Goal: Find specific page/section: Find specific page/section

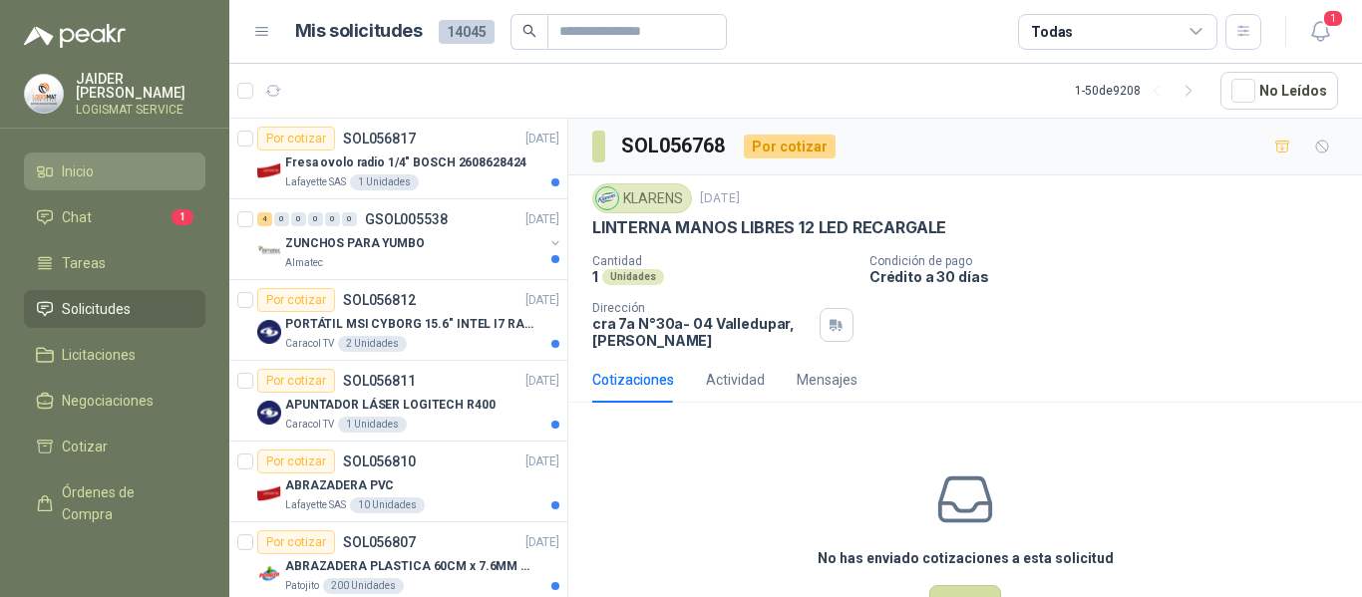
click at [90, 163] on span "Inicio" at bounding box center [78, 172] width 32 height 22
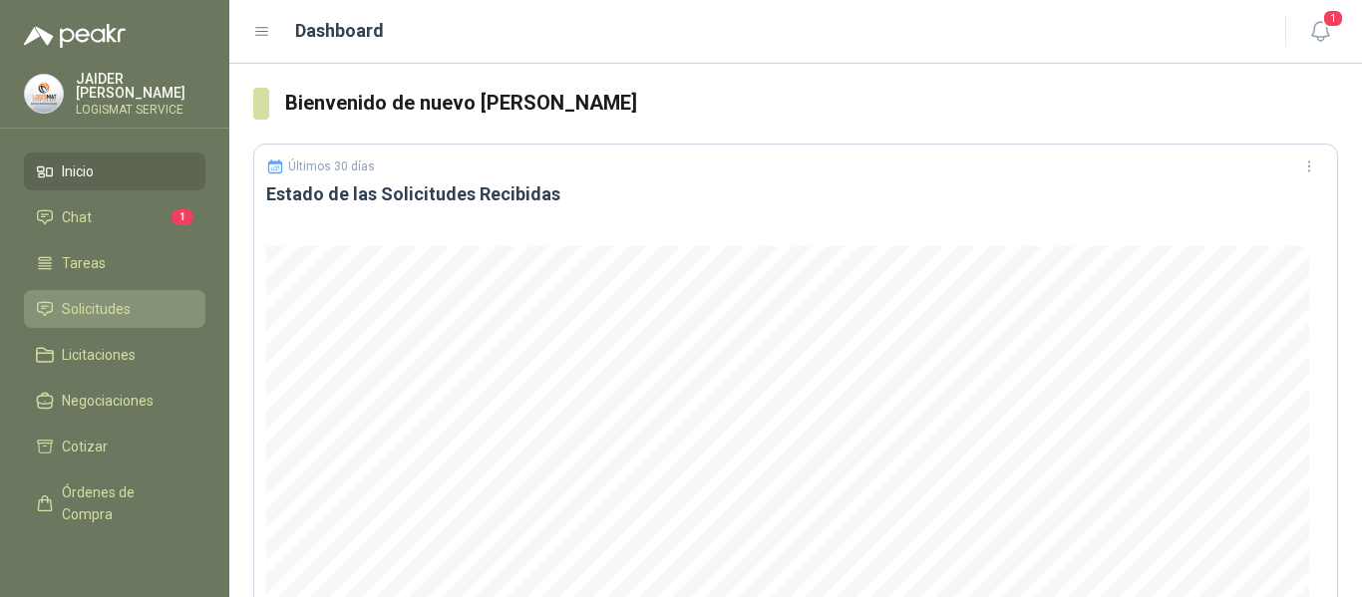
click at [127, 311] on span "Solicitudes" at bounding box center [96, 309] width 69 height 22
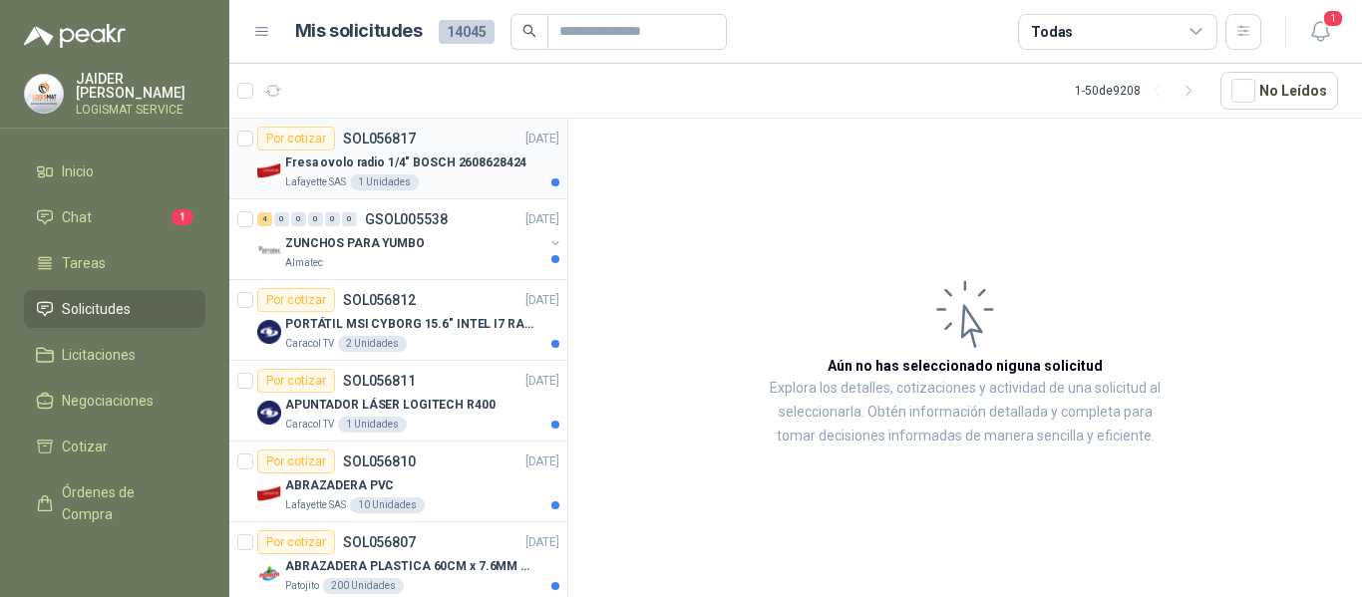
click at [448, 175] on div "Lafayette SAS 1 Unidades" at bounding box center [422, 182] width 274 height 16
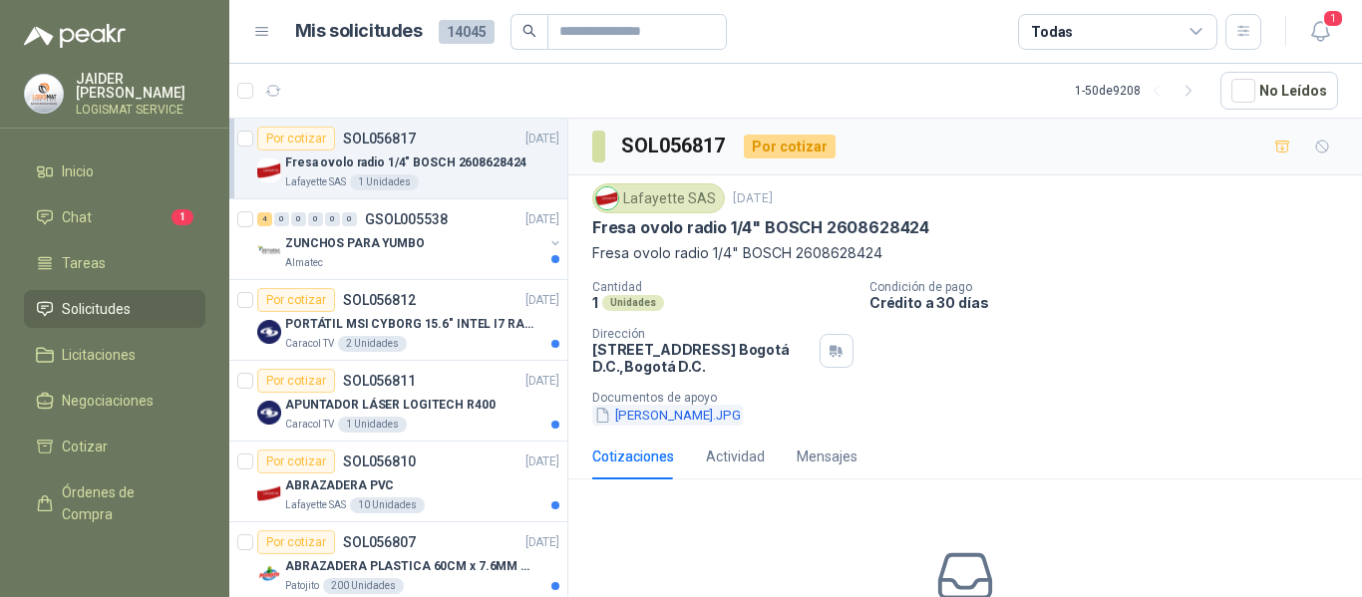
click at [663, 419] on button "[PERSON_NAME].JPG" at bounding box center [667, 415] width 151 height 21
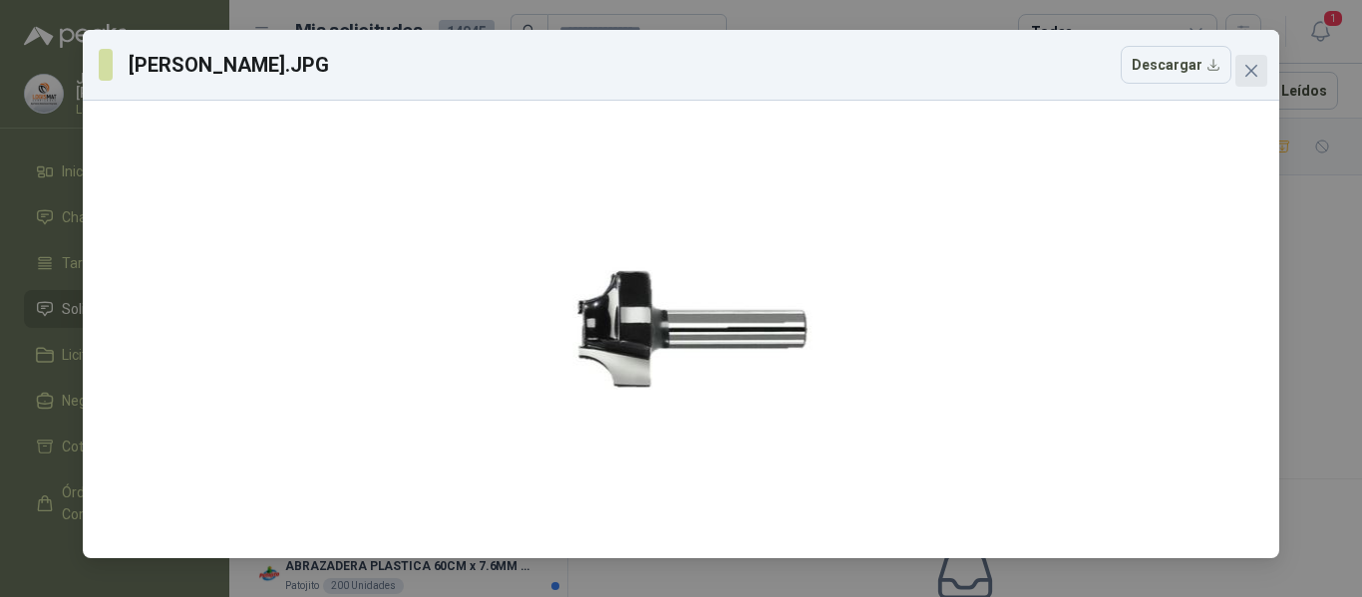
click at [1245, 73] on icon "close" at bounding box center [1251, 71] width 16 height 16
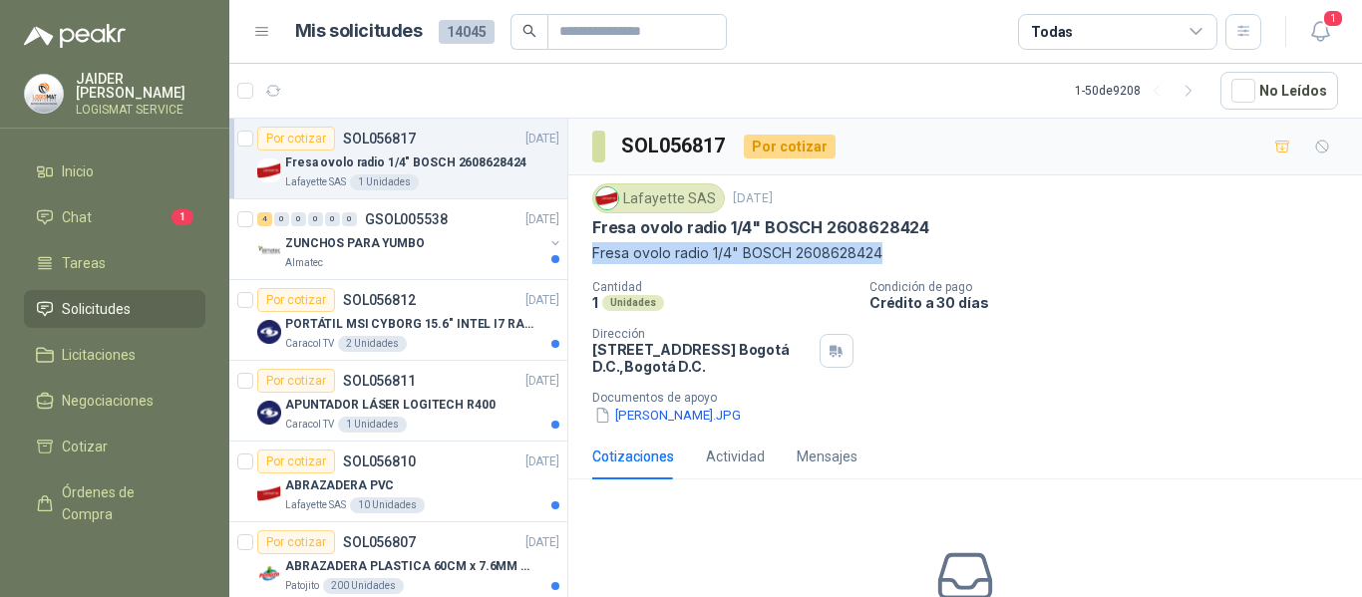
drag, startPoint x: 890, startPoint y: 258, endPoint x: 588, endPoint y: 257, distance: 302.1
click at [588, 257] on div "Lafayette SAS 19 sept, 2025 Fresa ovolo radio 1/4" BOSCH 2608628424 Fresa ovolo…" at bounding box center [965, 304] width 794 height 258
copy p "Fresa ovolo radio 1/4" BOSCH 2608628424"
click at [675, 418] on button "[PERSON_NAME].JPG" at bounding box center [667, 415] width 151 height 21
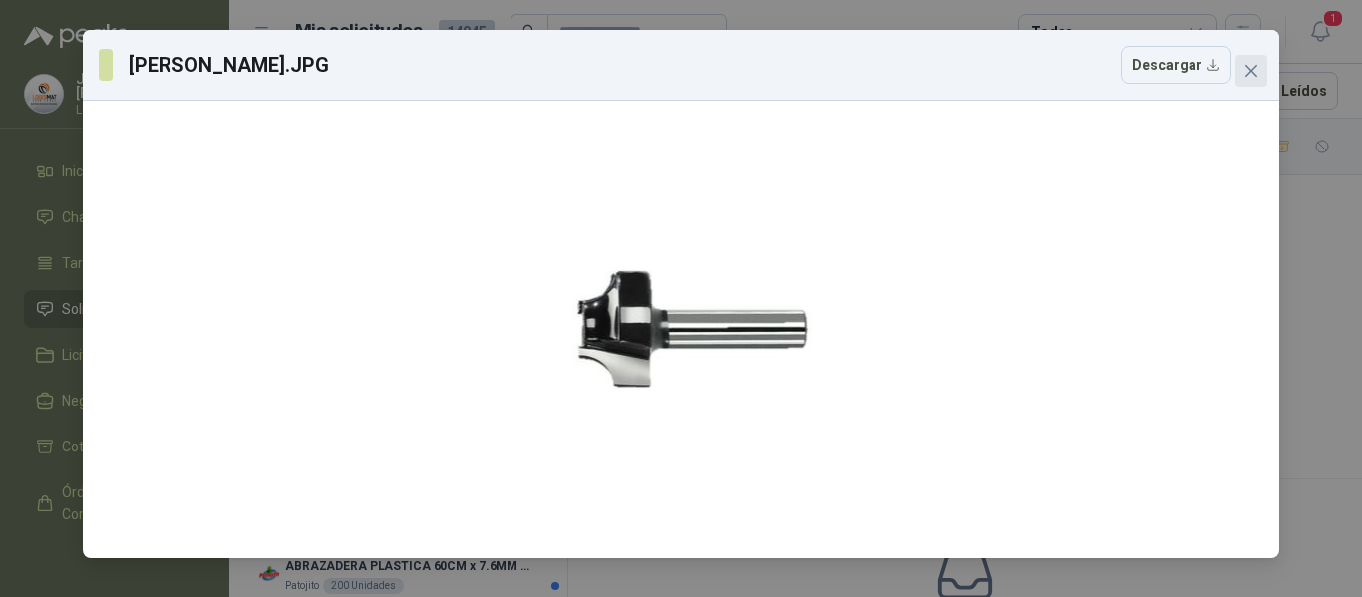
click at [1257, 83] on button "Close" at bounding box center [1251, 71] width 32 height 32
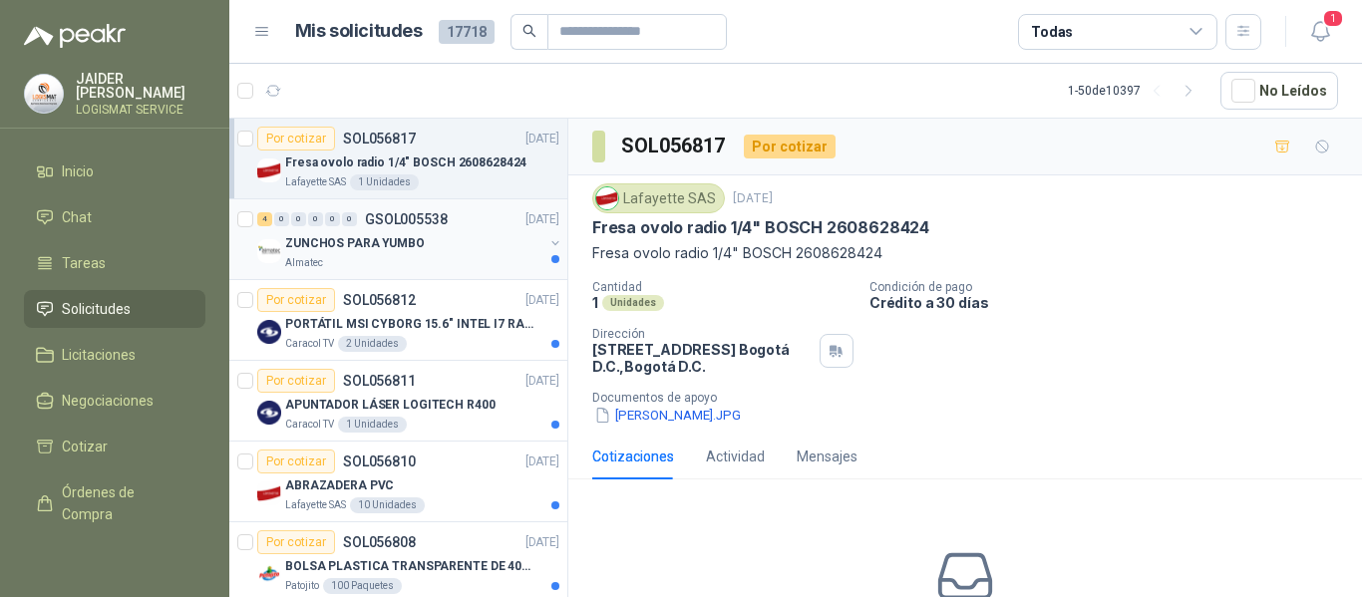
click at [447, 252] on div "ZUNCHOS PARA YUMBO" at bounding box center [414, 243] width 258 height 24
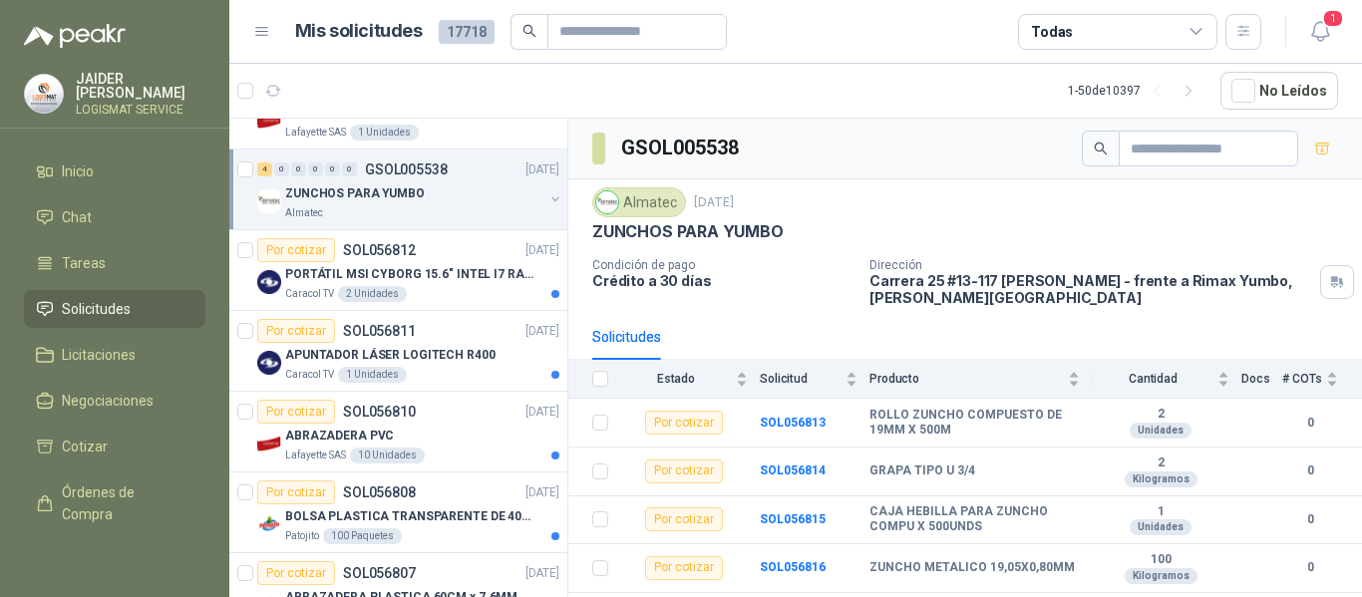
scroll to position [58, 0]
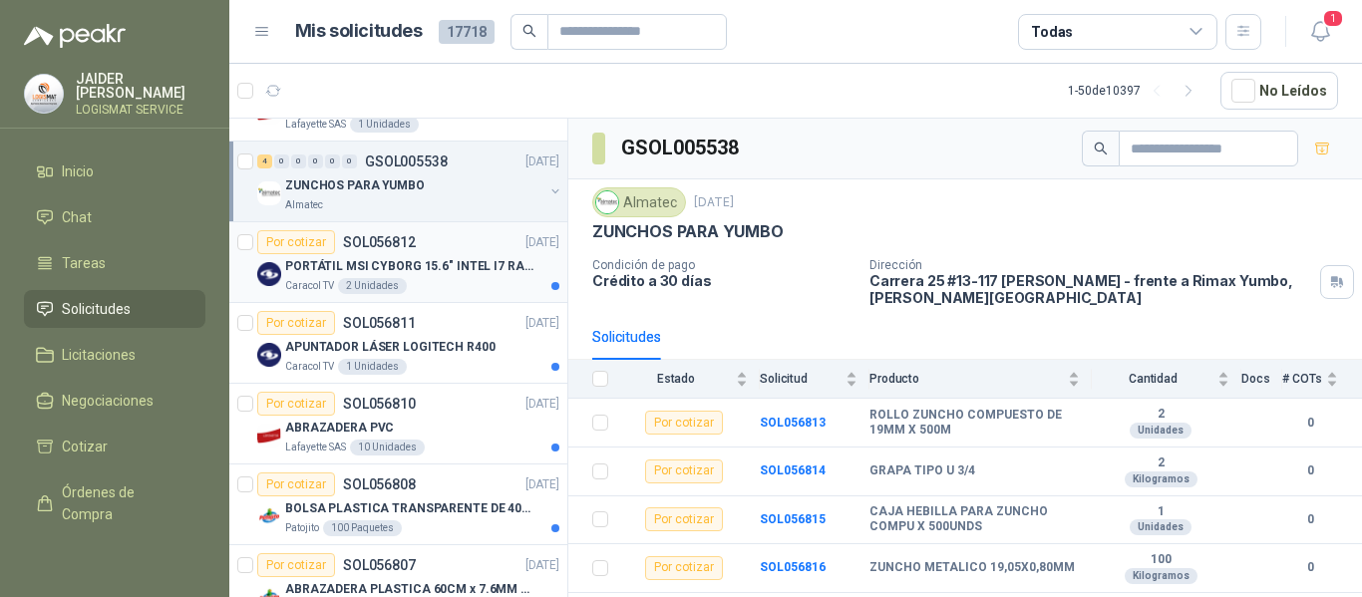
click at [436, 253] on div "Por cotizar SOL056812 [DATE]" at bounding box center [408, 242] width 302 height 24
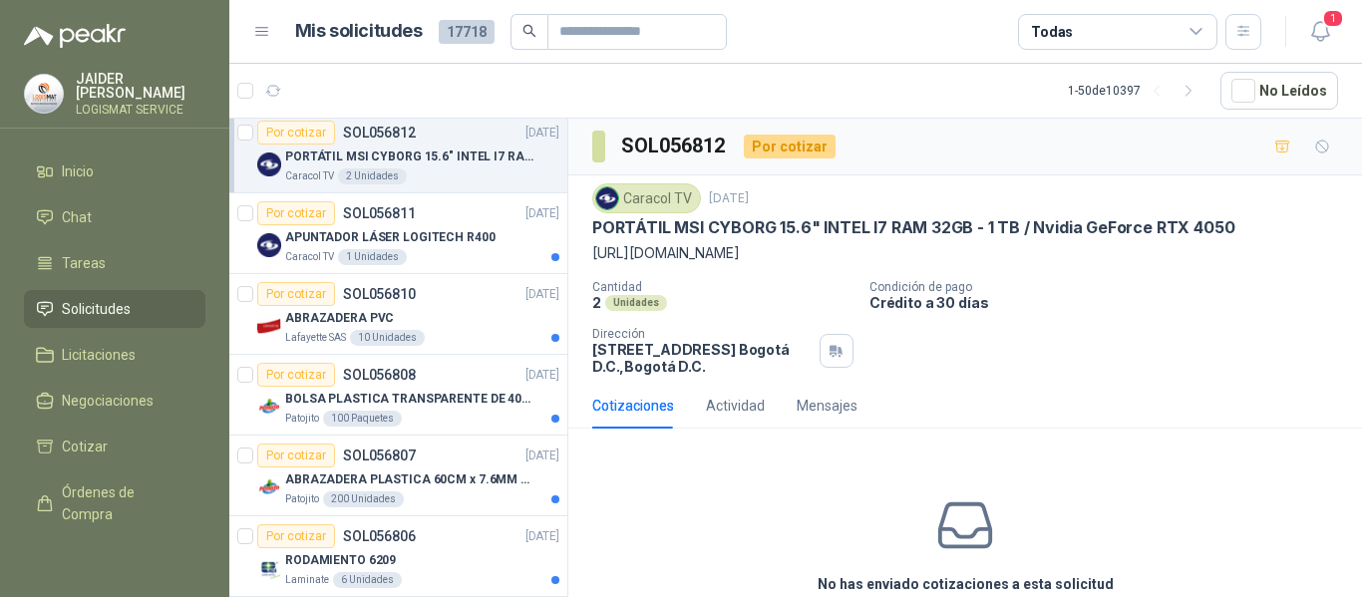
scroll to position [175, 0]
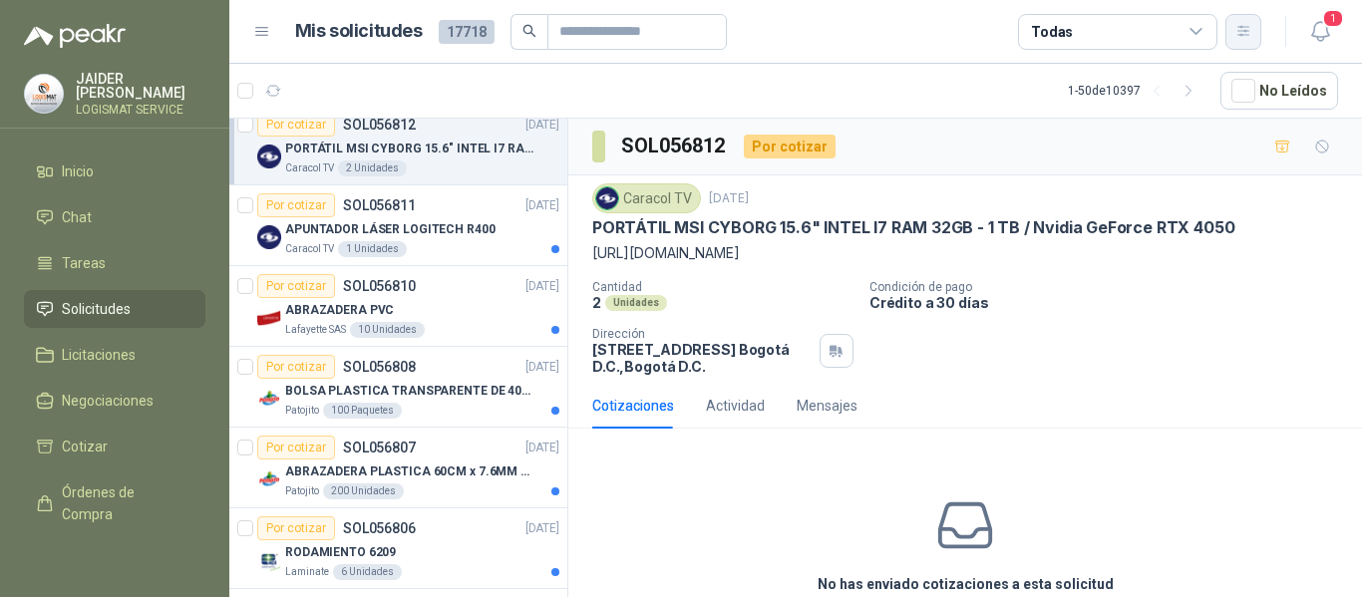
click at [1237, 25] on icon "button" at bounding box center [1243, 31] width 17 height 17
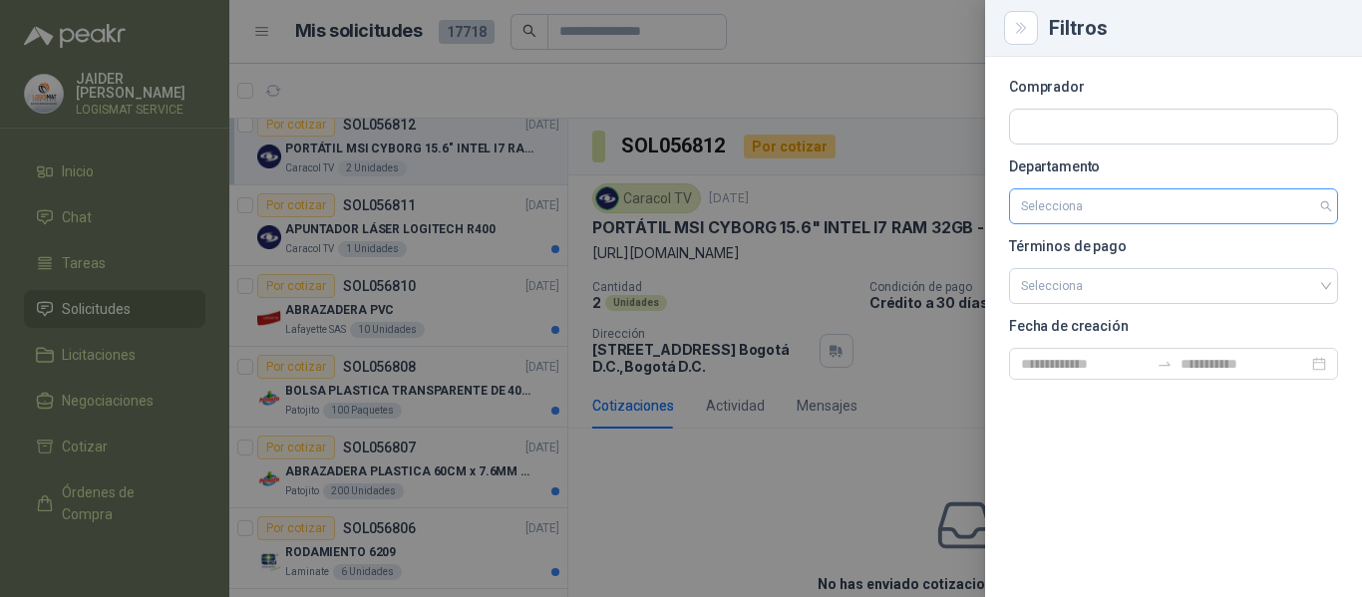
click at [1089, 198] on input "search" at bounding box center [1173, 206] width 305 height 34
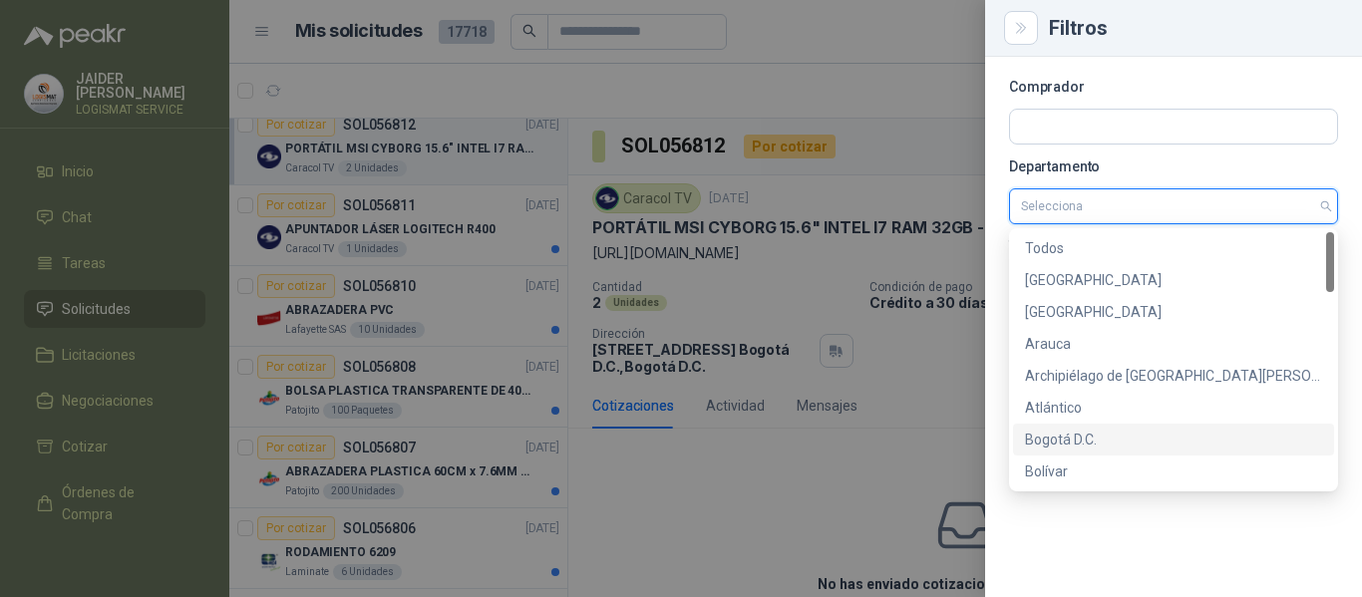
click at [1057, 440] on div "Bogotá D.C." at bounding box center [1173, 440] width 297 height 22
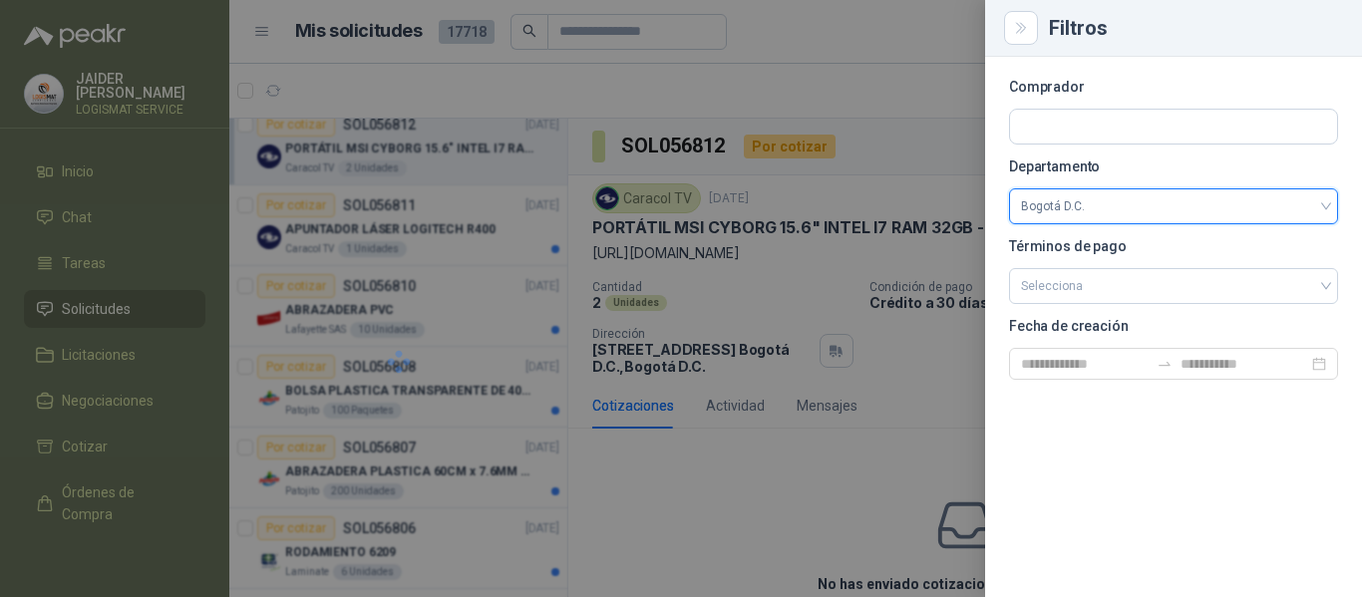
click at [918, 65] on div at bounding box center [681, 298] width 1362 height 597
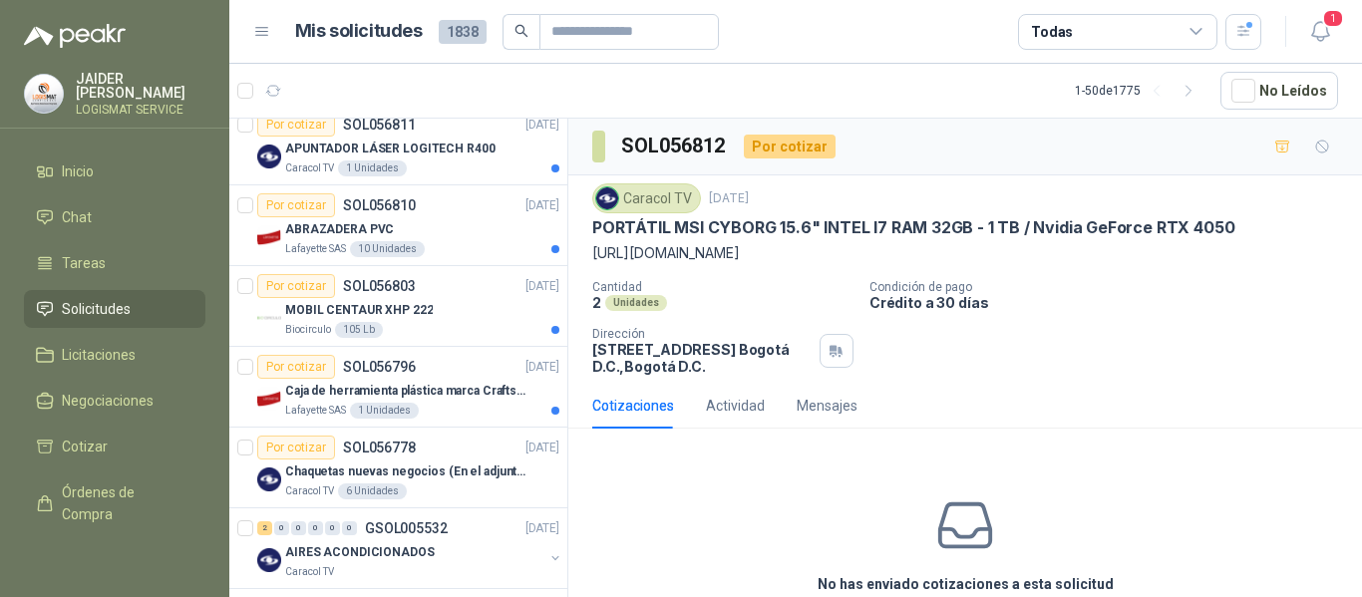
scroll to position [256, 0]
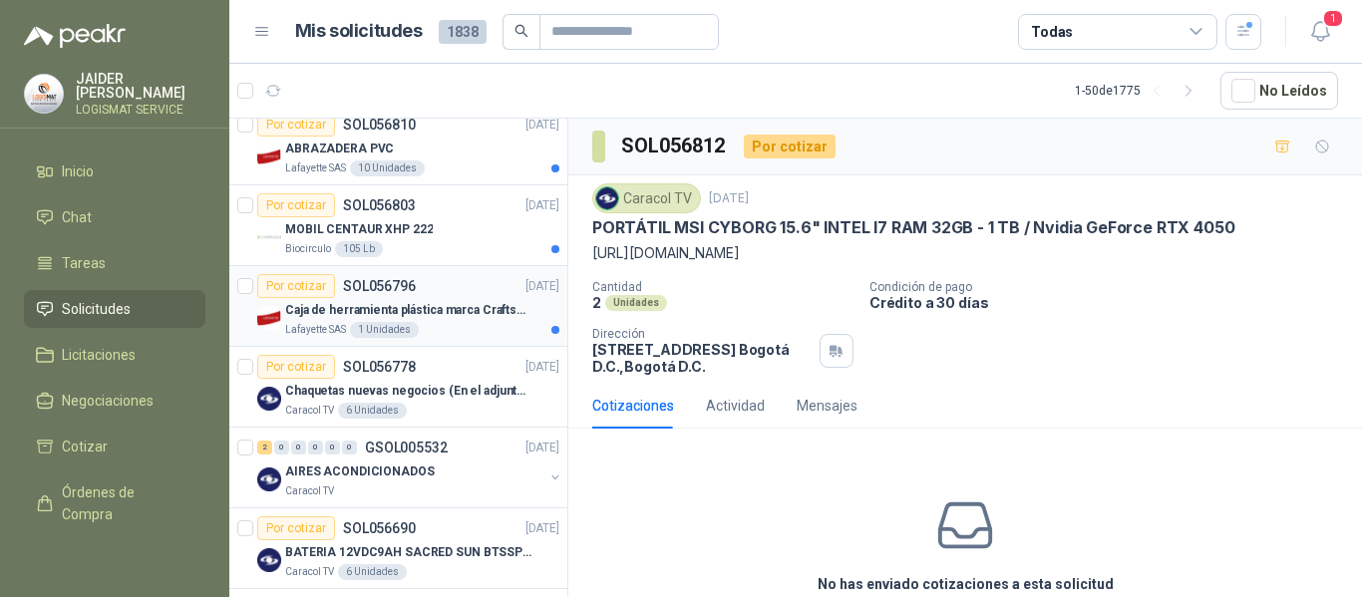
click at [448, 299] on div "Caja de herramienta plástica marca Craftsman de 26 pulgadas color rojo y nego" at bounding box center [422, 310] width 274 height 24
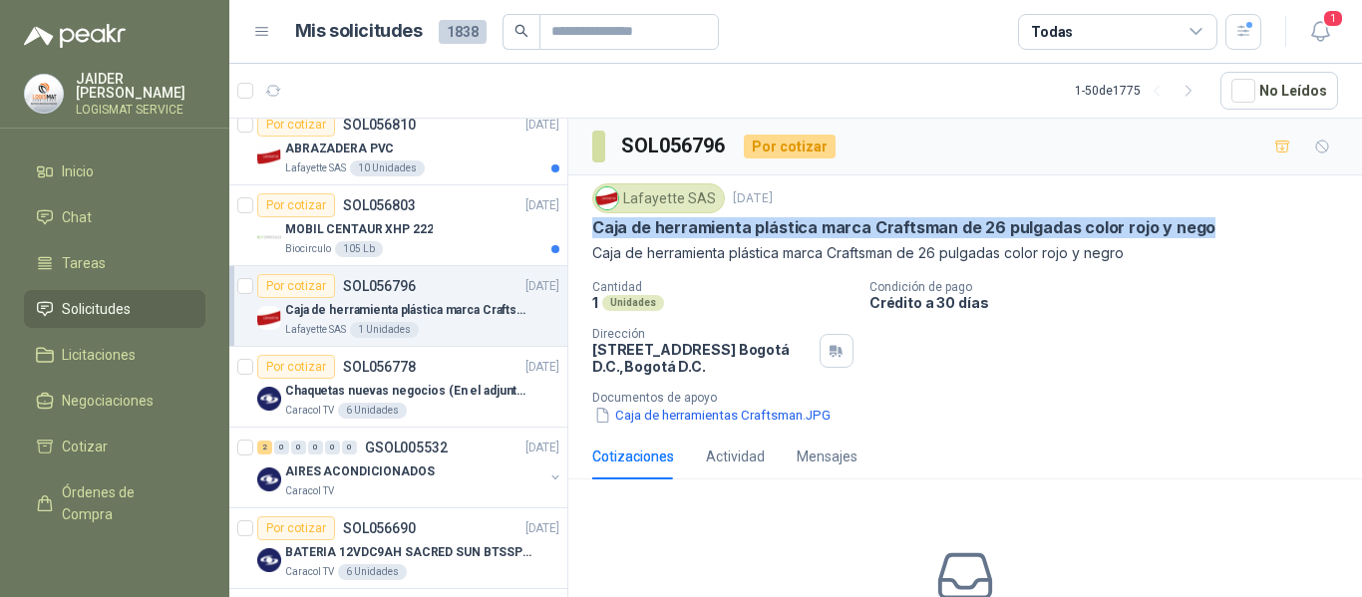
drag, startPoint x: 1194, startPoint y: 226, endPoint x: 588, endPoint y: 225, distance: 605.2
click at [588, 225] on div "Lafayette SAS [DATE] Caja de herramienta plástica marca Craftsman de 26 pulgada…" at bounding box center [965, 304] width 794 height 258
copy p "Caja de herramienta plástica marca Craftsman de 26 pulgadas color rojo y nego"
